Goal: Information Seeking & Learning: Learn about a topic

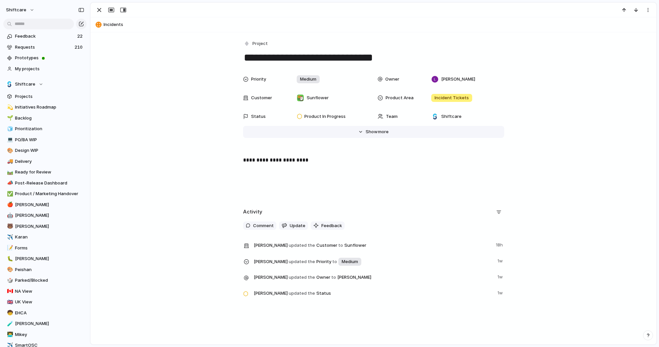
click at [382, 131] on span "more" at bounding box center [383, 132] width 11 height 7
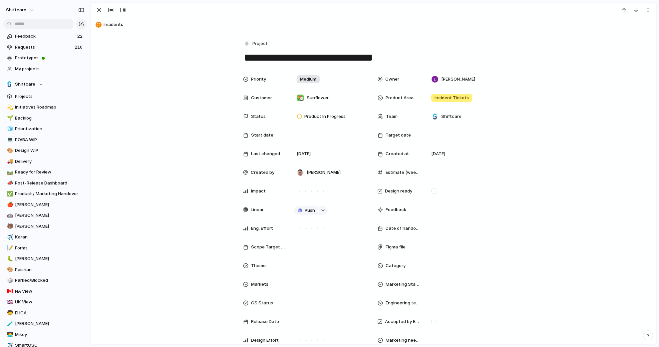
scroll to position [9, 0]
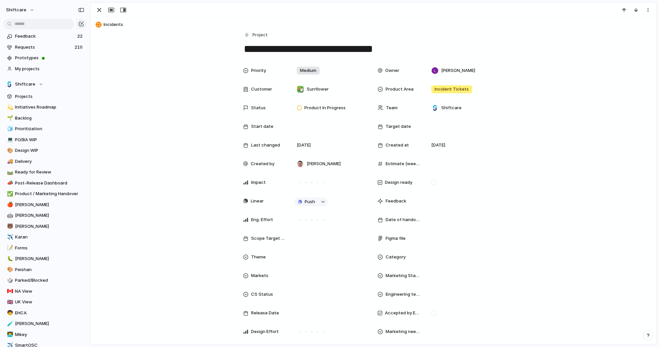
click at [111, 25] on button "Incidents" at bounding box center [374, 24] width 560 height 11
type textarea "*********"
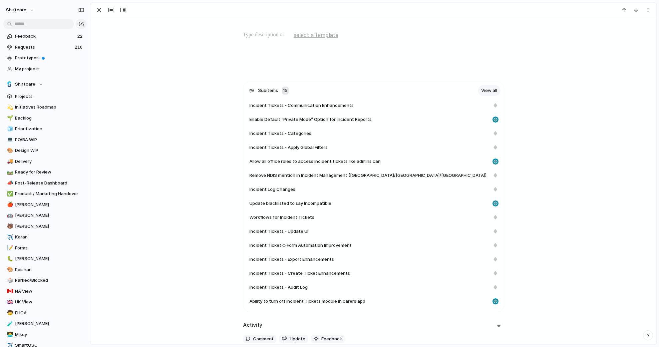
scroll to position [405, 0]
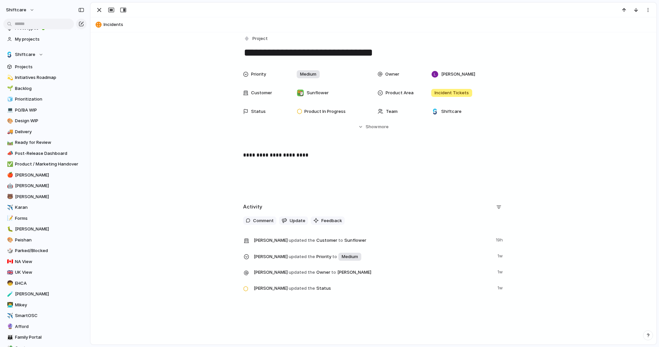
scroll to position [6, 0]
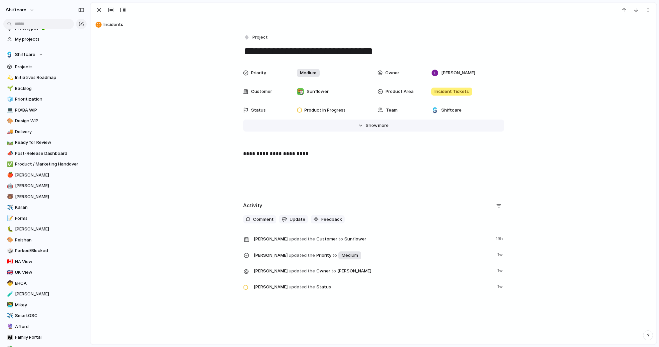
click at [383, 127] on span "more" at bounding box center [383, 125] width 11 height 7
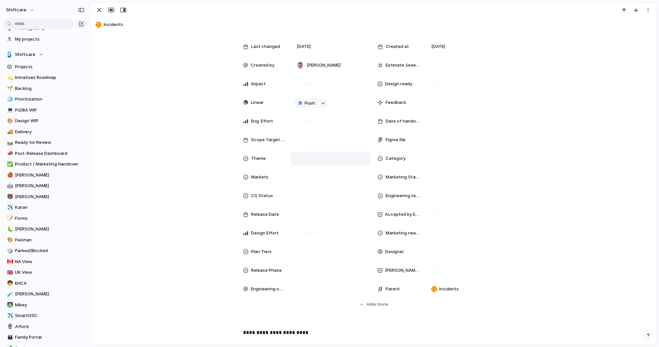
scroll to position [111, 0]
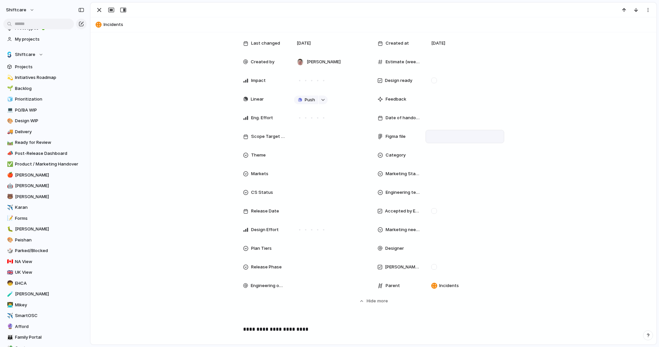
click at [439, 136] on div at bounding box center [465, 136] width 73 height 7
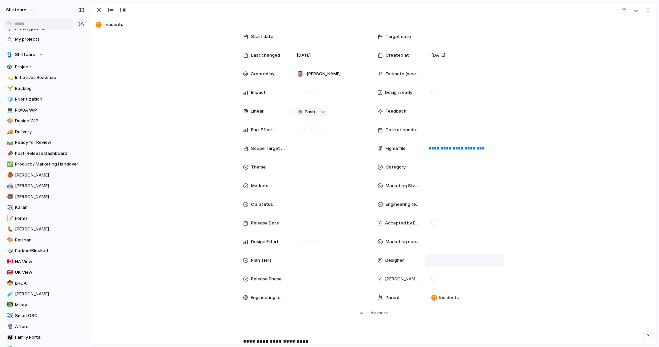
click at [449, 257] on div at bounding box center [465, 260] width 73 height 7
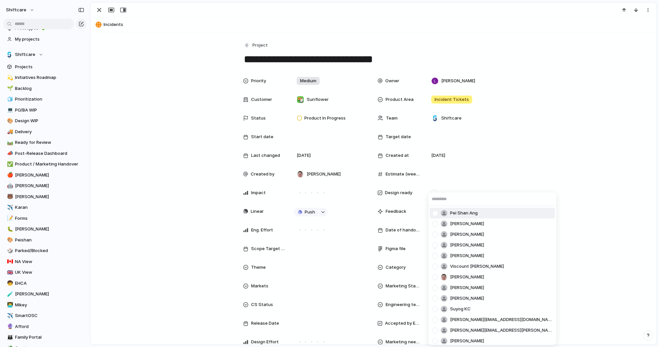
click at [467, 215] on span "Pei Shan Ang" at bounding box center [464, 213] width 28 height 7
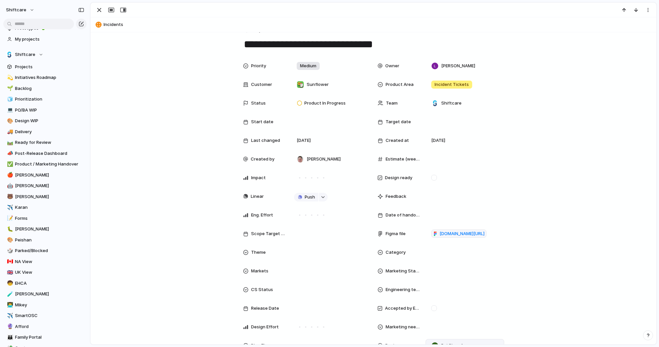
scroll to position [77, 0]
